Goal: Navigation & Orientation: Find specific page/section

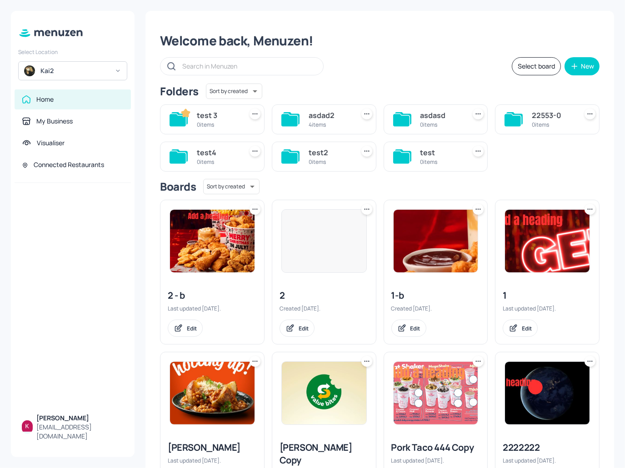
click at [148, 207] on div "Welcome back, Menuzen! Select board New Folders Sort by created id ​ test 3 0 i…" at bounding box center [379, 347] width 468 height 673
click at [110, 78] on div "Kai2" at bounding box center [72, 70] width 109 height 19
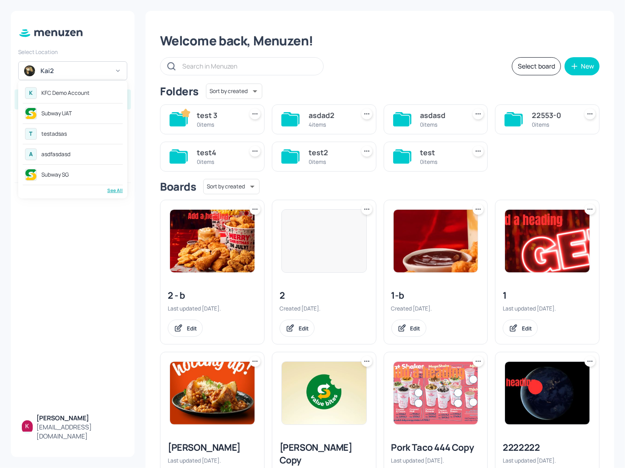
click at [91, 90] on div "K KFC Demo Account" at bounding box center [73, 93] width 100 height 16
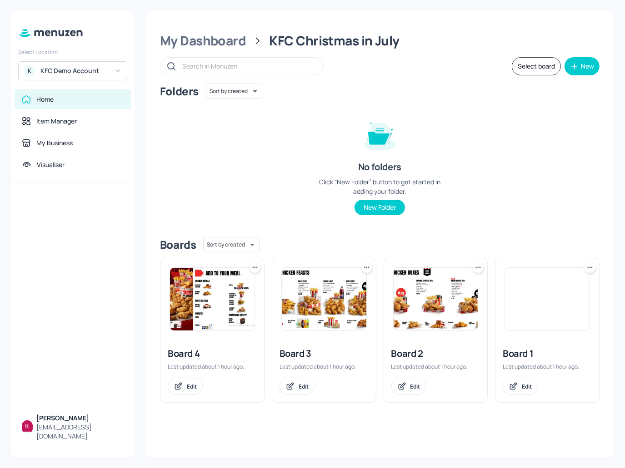
click at [529, 298] on img at bounding box center [547, 299] width 84 height 63
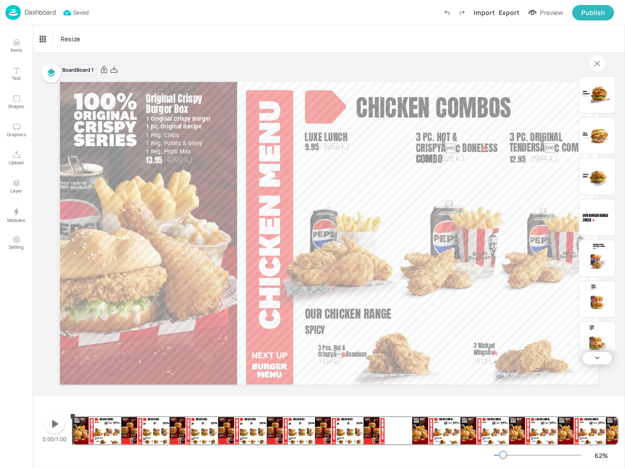
click at [44, 10] on p "Dashboard" at bounding box center [40, 12] width 31 height 6
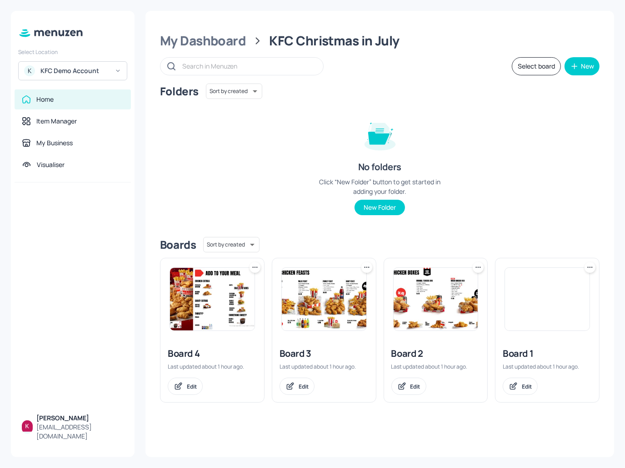
click at [184, 124] on div "Folders Sort by created id ​ No folders Click “New Folder” button to get starte…" at bounding box center [379, 157] width 439 height 146
click at [243, 303] on img at bounding box center [212, 299] width 84 height 63
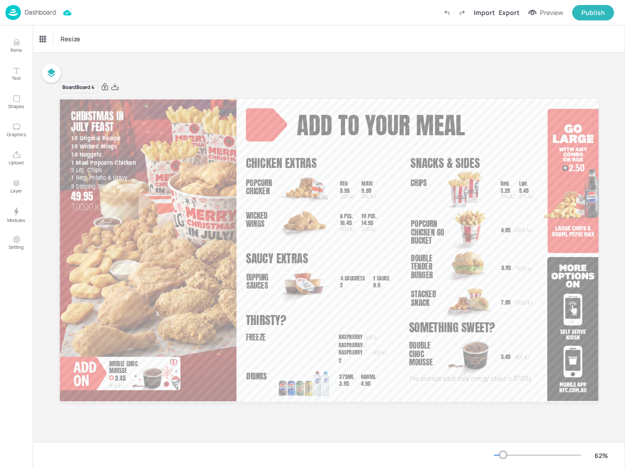
click at [29, 9] on p "Dashboard" at bounding box center [40, 12] width 31 height 6
